Goal: Information Seeking & Learning: Learn about a topic

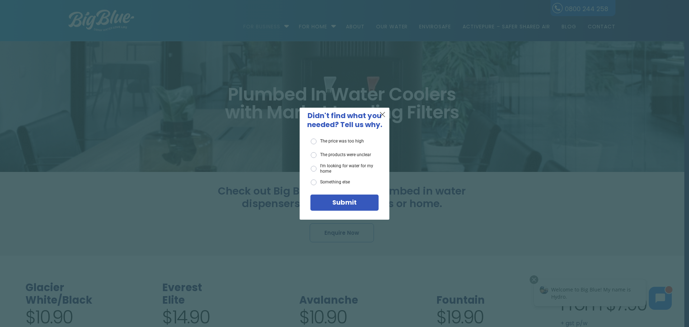
click at [380, 110] on span "X" at bounding box center [382, 114] width 6 height 9
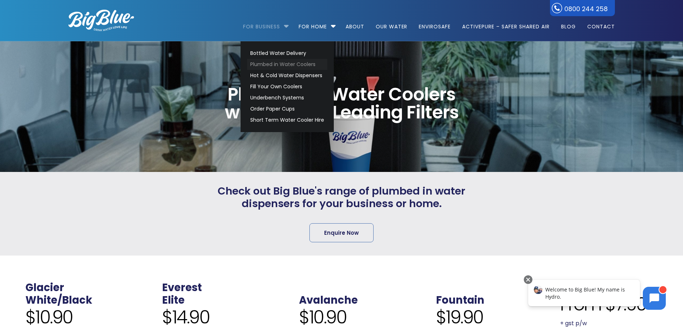
click at [281, 66] on link "Plumbed in Water Coolers" at bounding box center [287, 64] width 80 height 11
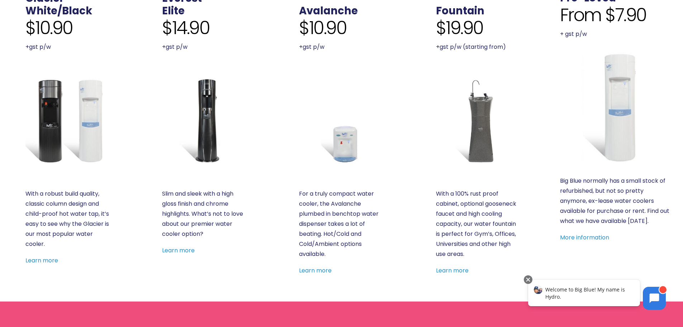
scroll to position [299, 0]
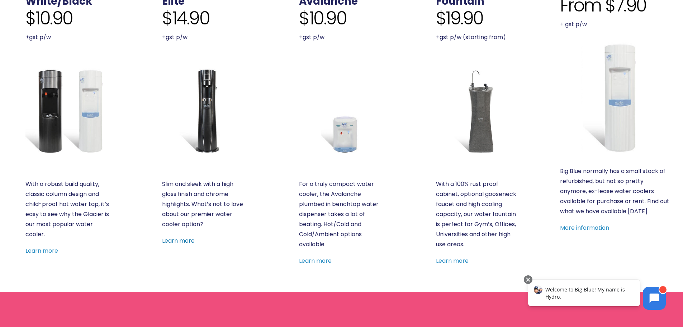
click at [185, 242] on link "Learn more" at bounding box center [178, 240] width 33 height 8
